Goal: Check status

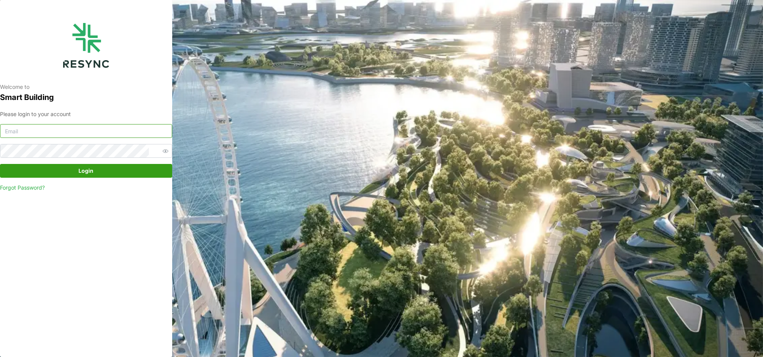
type input "audrey_yeow@defencecollectivesg.com"
click at [104, 169] on span "Login" at bounding box center [86, 170] width 158 height 13
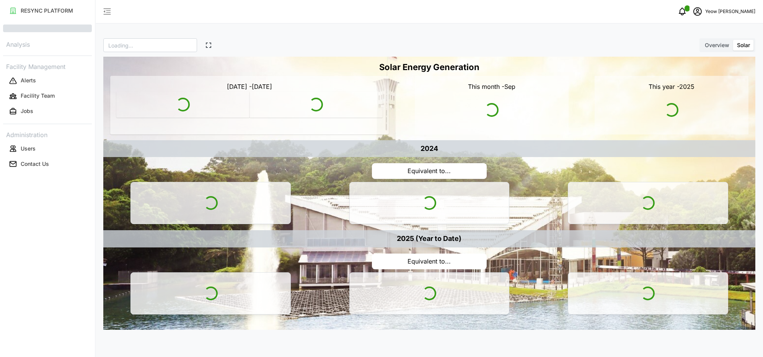
type input "SDC"
